Goal: Find specific page/section: Find specific page/section

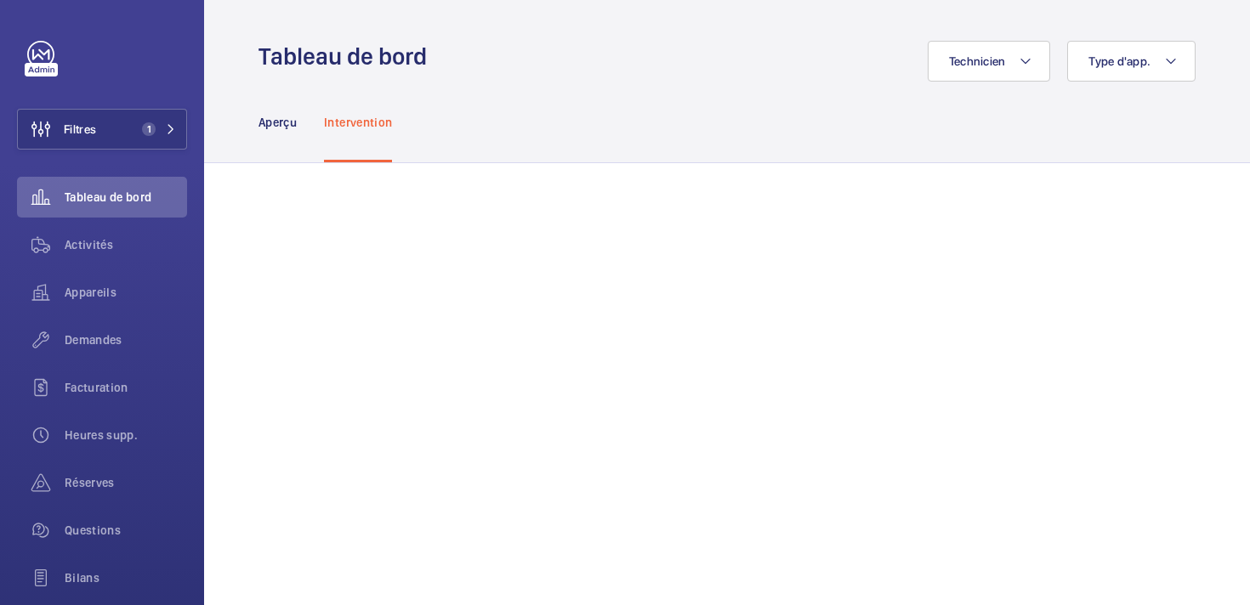
scroll to position [102, 0]
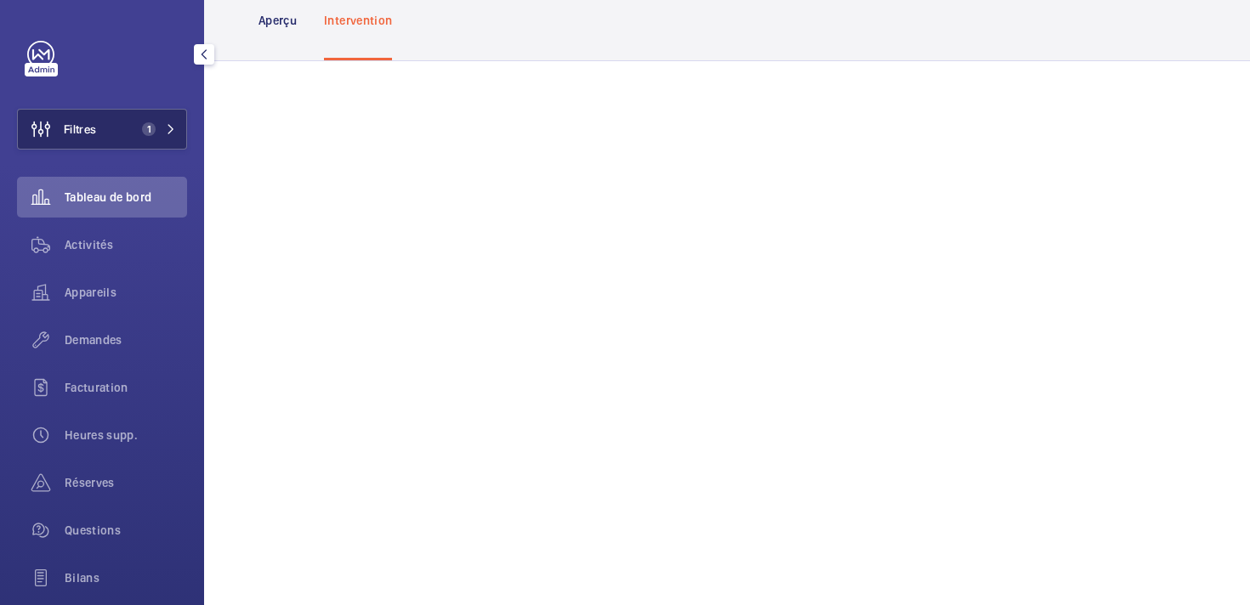
click at [128, 123] on button "Filtres 1" at bounding box center [102, 129] width 170 height 41
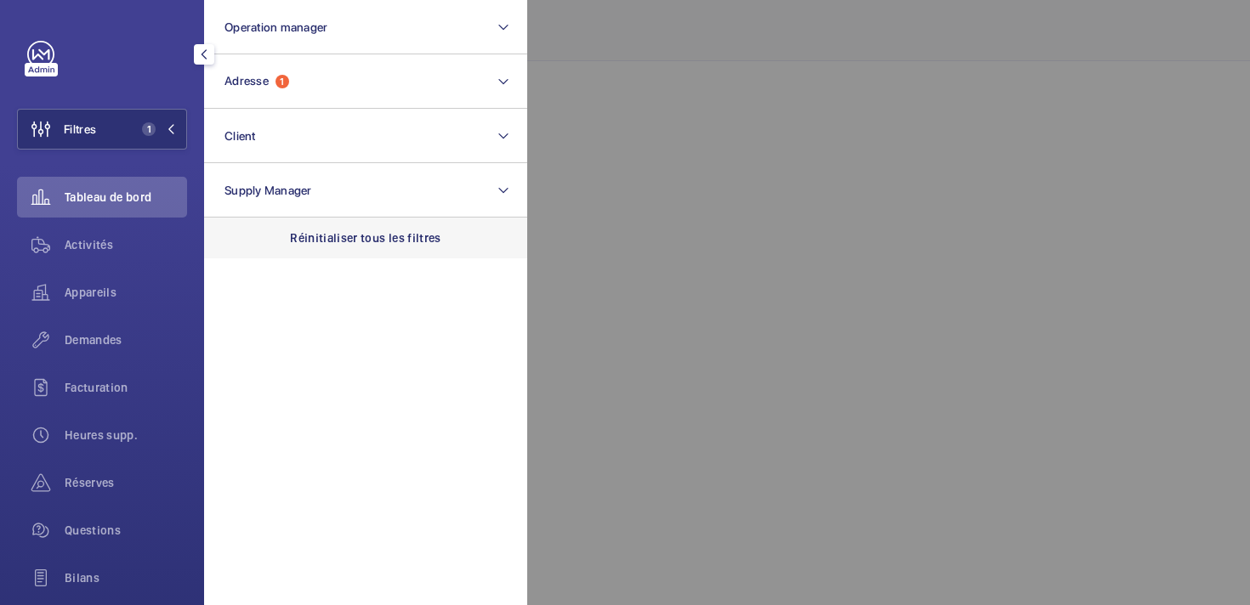
click at [304, 257] on div "Réinitialiser tous les filtres" at bounding box center [365, 238] width 323 height 41
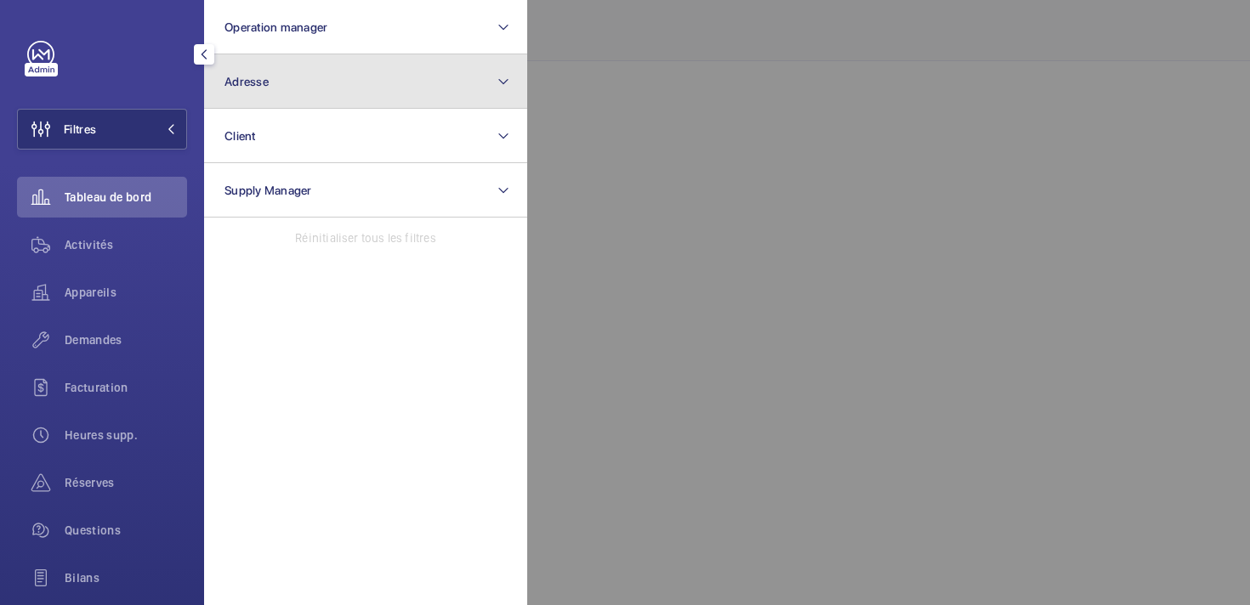
click at [255, 82] on span "Adresse" at bounding box center [246, 82] width 44 height 14
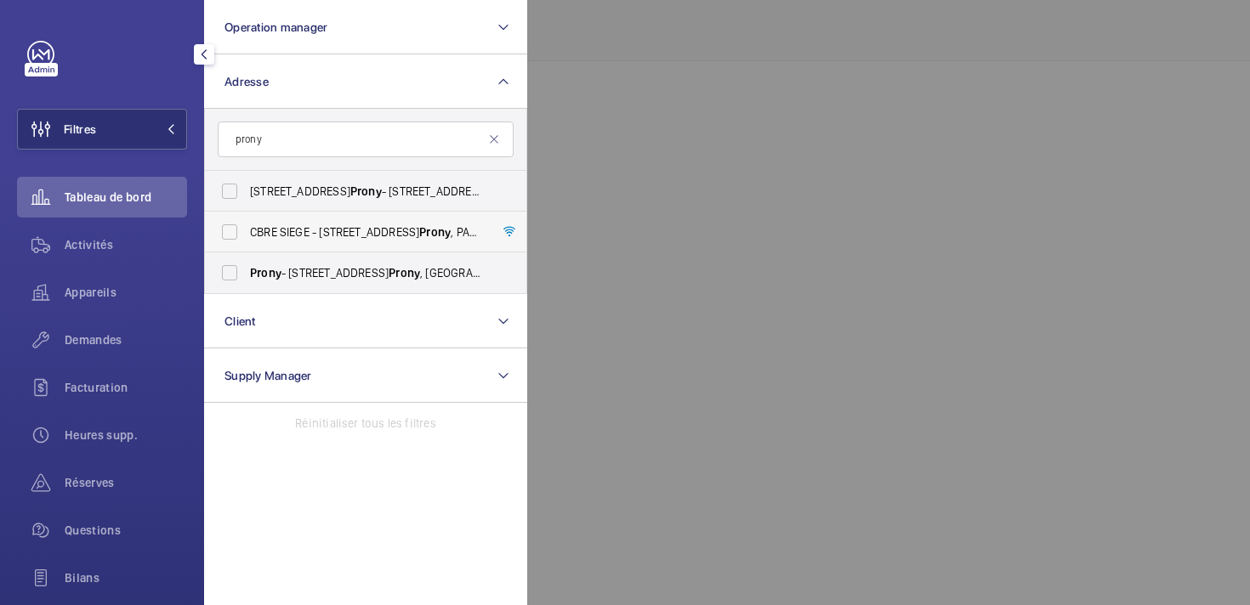
type input "prony"
click at [311, 233] on span "CBRE SIEGE - [STREET_ADDRESS]" at bounding box center [367, 232] width 234 height 17
click at [247, 233] on input "CBRE SIEGE - [STREET_ADDRESS]" at bounding box center [230, 232] width 34 height 34
checkbox input "true"
click at [632, 116] on div at bounding box center [1152, 302] width 1250 height 605
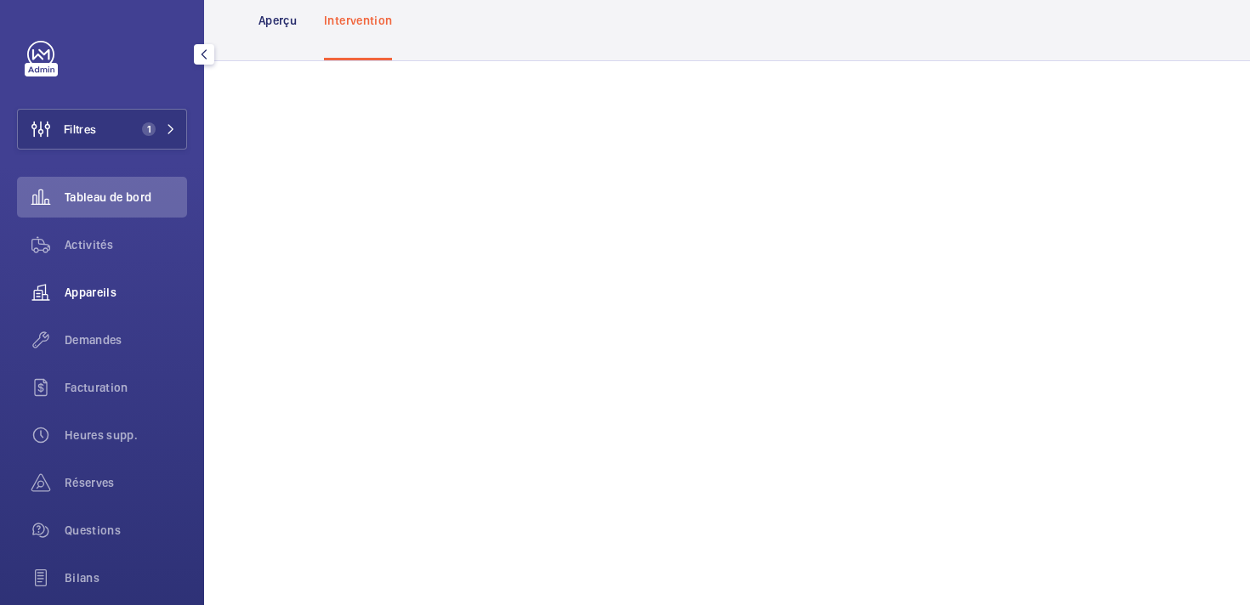
click at [87, 292] on span "Appareils" at bounding box center [126, 292] width 122 height 17
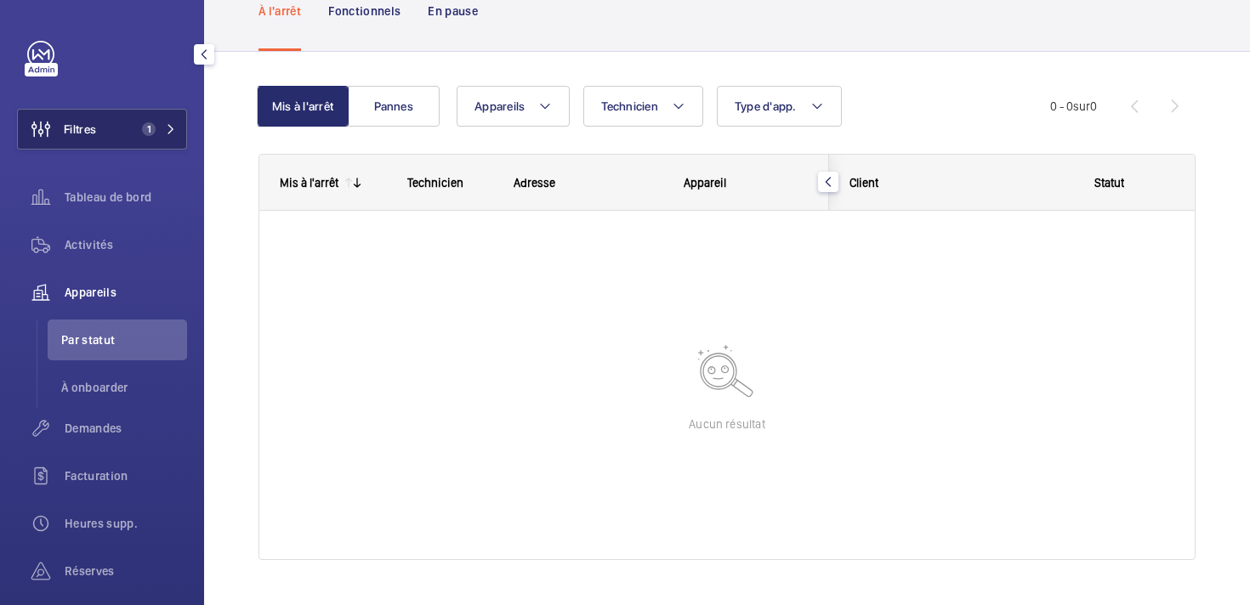
click at [123, 127] on button "Filtres 1" at bounding box center [102, 129] width 170 height 41
